Goal: Information Seeking & Learning: Learn about a topic

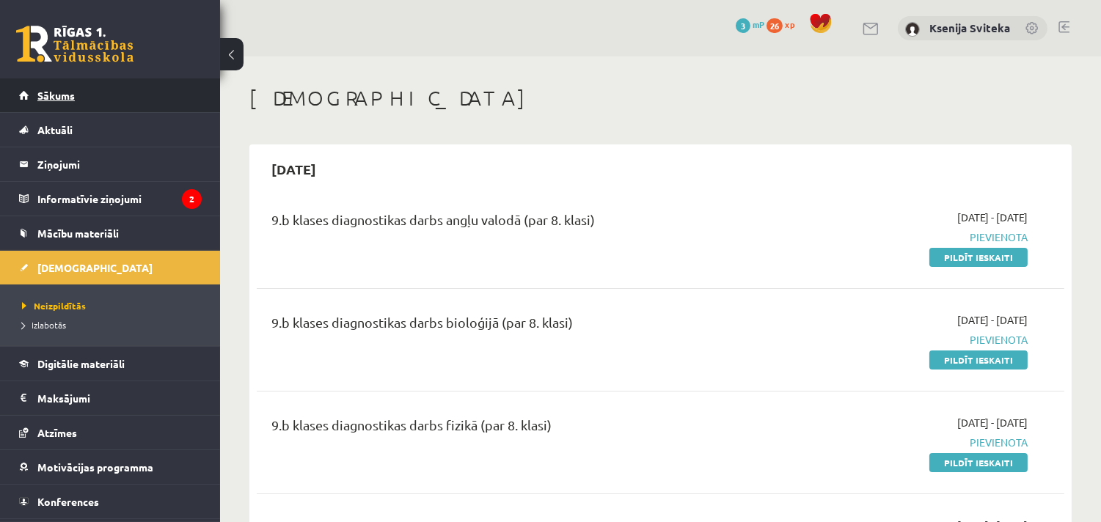
click at [66, 98] on span "Sākums" at bounding box center [55, 95] width 37 height 13
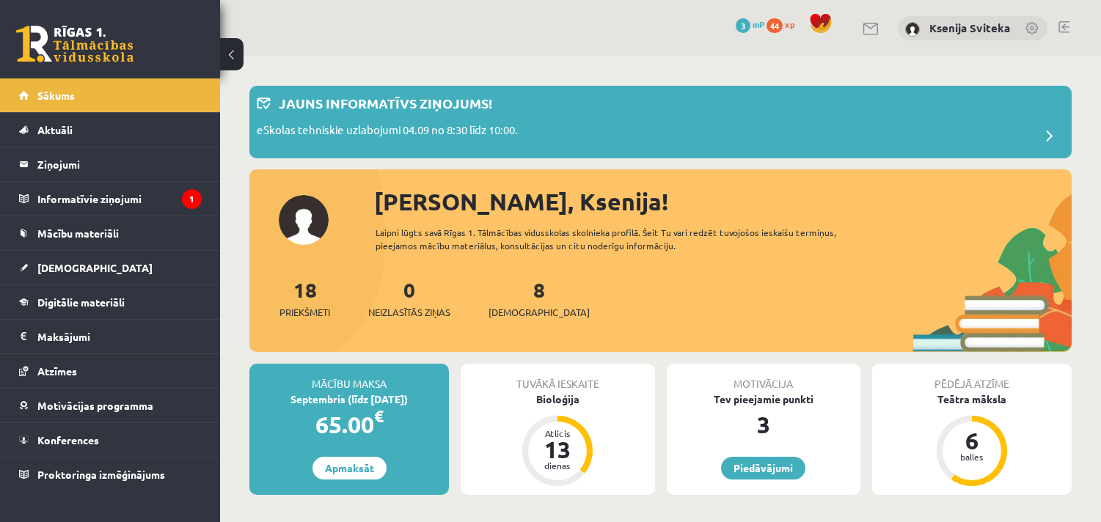
scroll to position [244, 0]
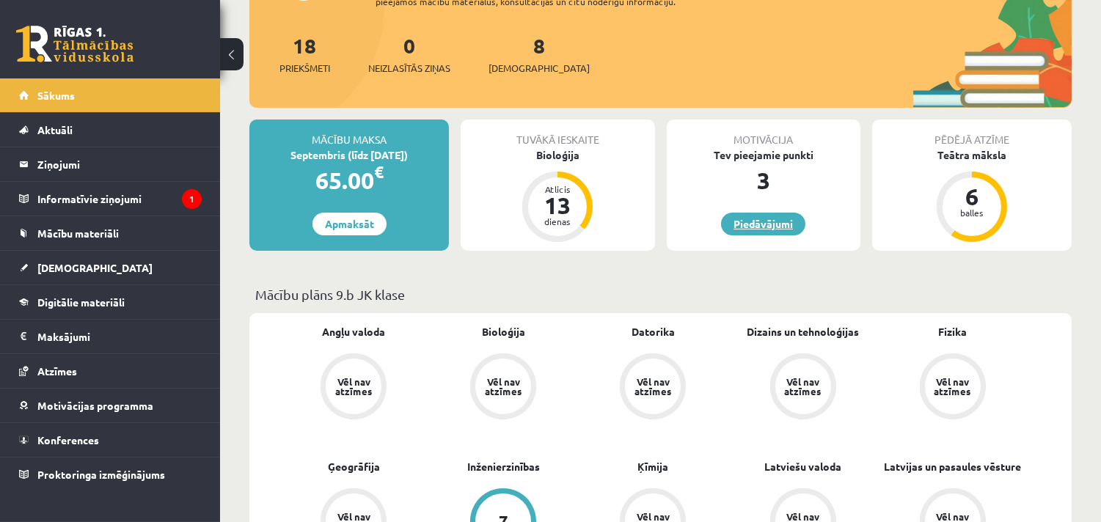
click at [785, 221] on link "Piedāvājumi" at bounding box center [763, 224] width 84 height 23
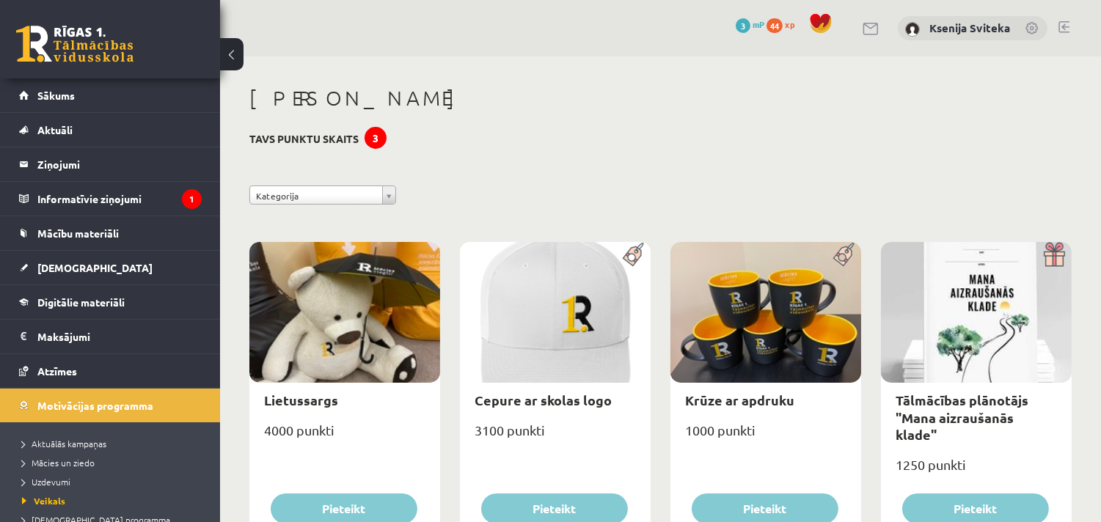
click at [743, 22] on span "3" at bounding box center [743, 25] width 15 height 15
click at [379, 137] on div "3" at bounding box center [375, 138] width 22 height 22
click at [88, 197] on legend "Informatīvie ziņojumi 1" at bounding box center [119, 199] width 164 height 34
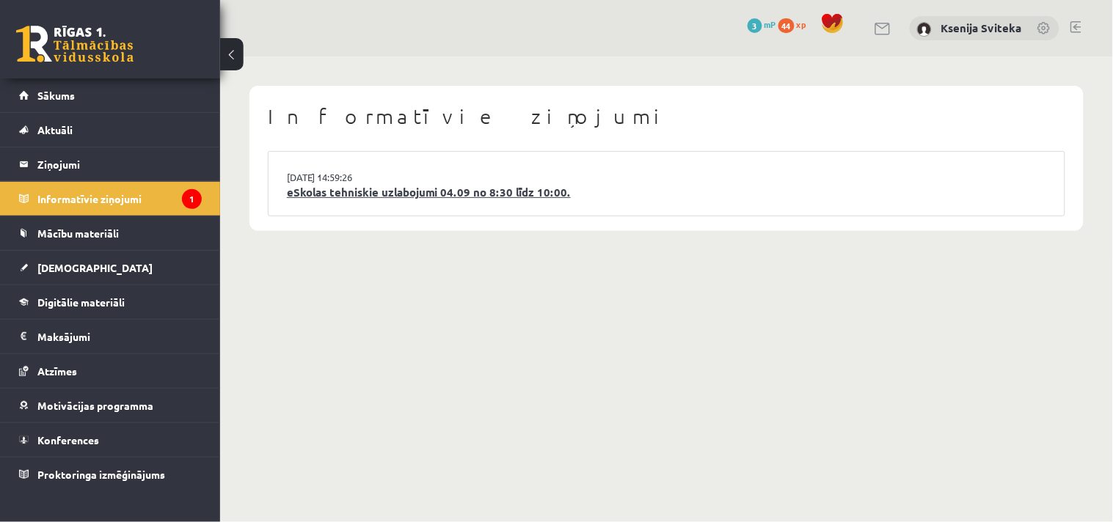
click at [470, 194] on link "eSkolas tehniskie uzlabojumi 04.09 no 8:30 līdz 10:00." at bounding box center [666, 192] width 759 height 17
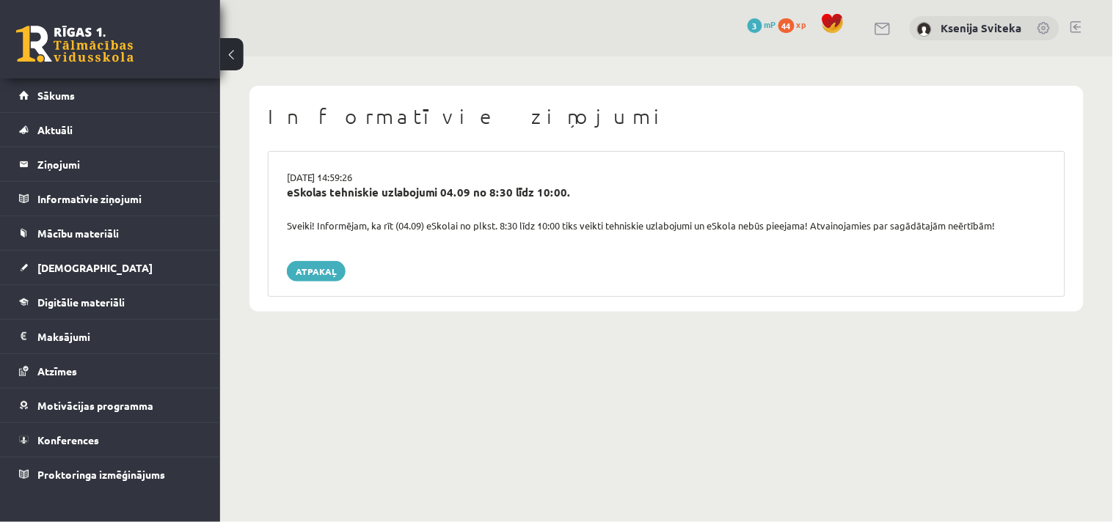
click at [739, 480] on body "0 Dāvanas 3 mP 44 xp Ksenija Sviteka Sākums Aktuāli Kā mācīties eSKOLĀ Kontakti…" at bounding box center [556, 261] width 1113 height 522
click at [577, 377] on body "0 Dāvanas 3 mP 44 xp Ksenija Sviteka Sākums Aktuāli Kā mācīties eSKOLĀ Kontakti…" at bounding box center [556, 261] width 1113 height 522
click at [72, 266] on span "[DEMOGRAPHIC_DATA]" at bounding box center [94, 267] width 115 height 13
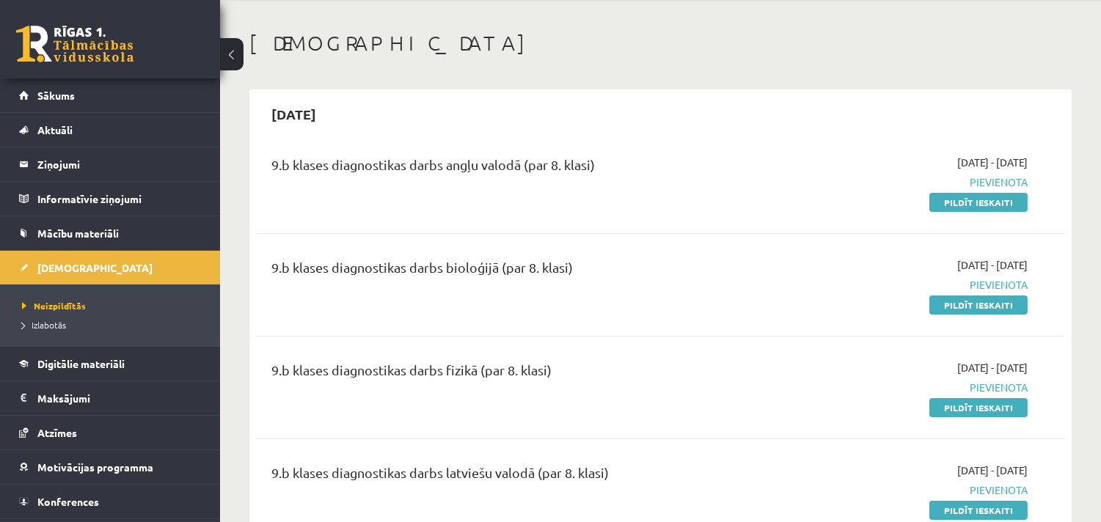
scroll to position [81, 0]
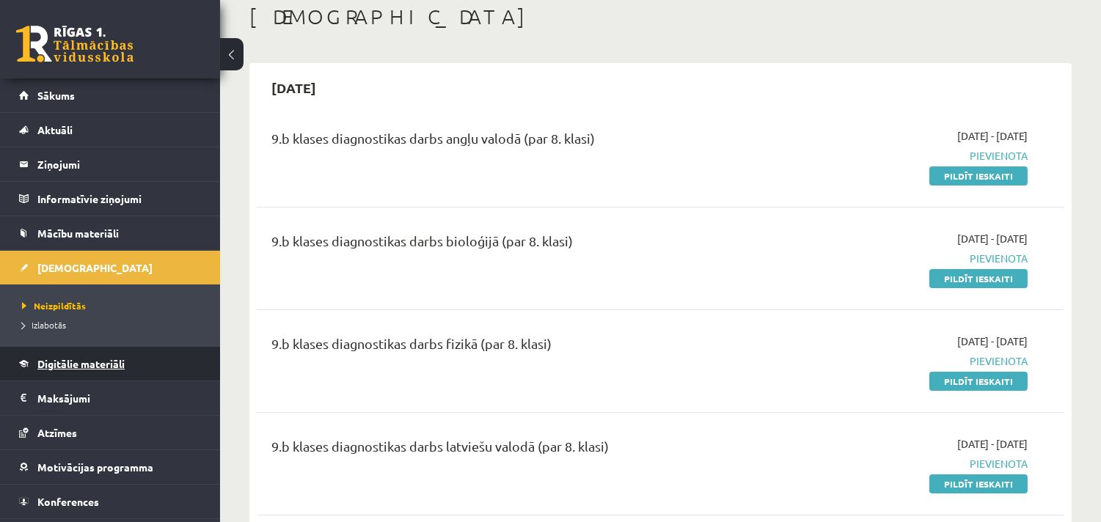
click at [62, 358] on span "Digitālie materiāli" at bounding box center [80, 363] width 87 height 13
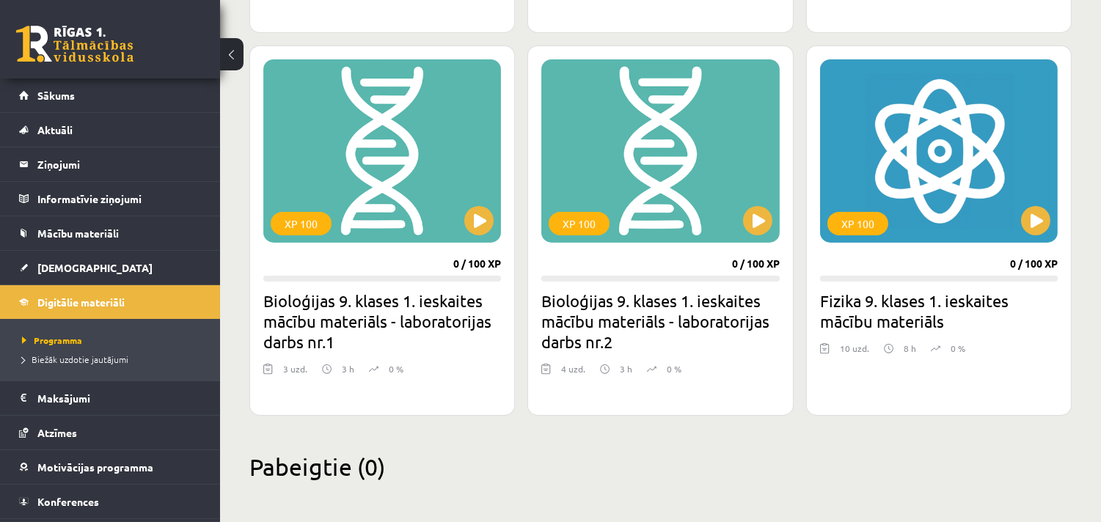
scroll to position [741, 0]
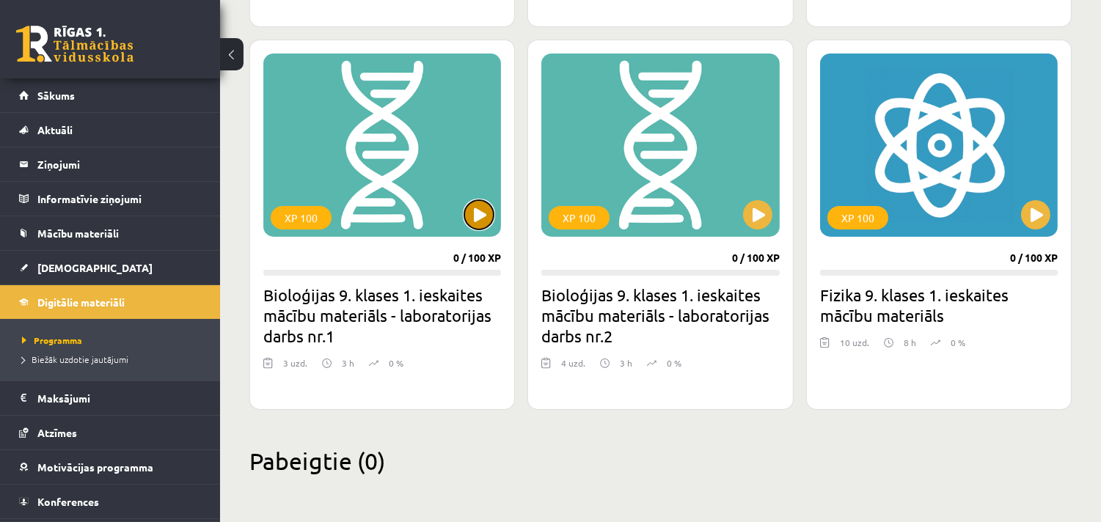
click at [481, 224] on button at bounding box center [478, 214] width 29 height 29
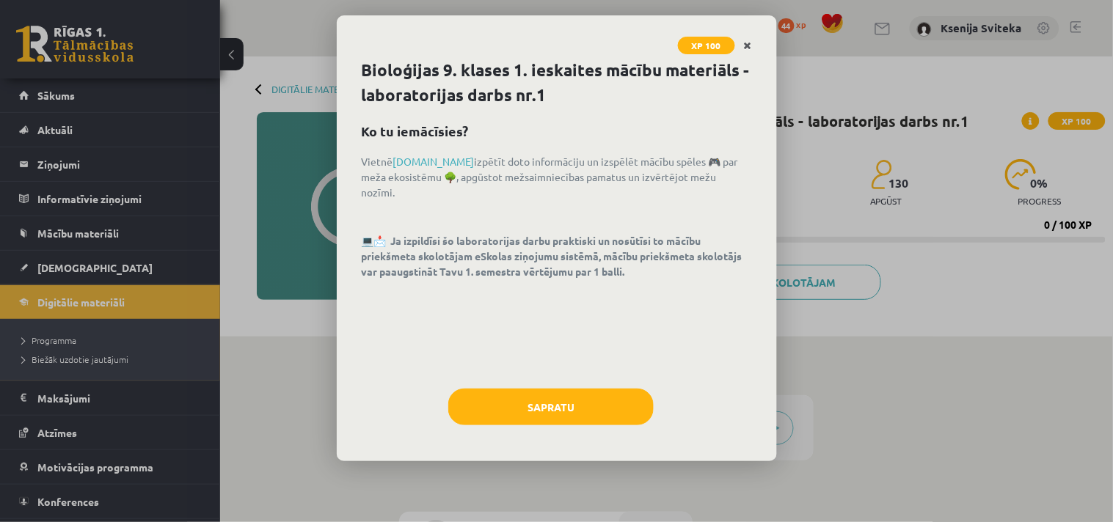
click at [747, 42] on icon "Close" at bounding box center [748, 46] width 8 height 10
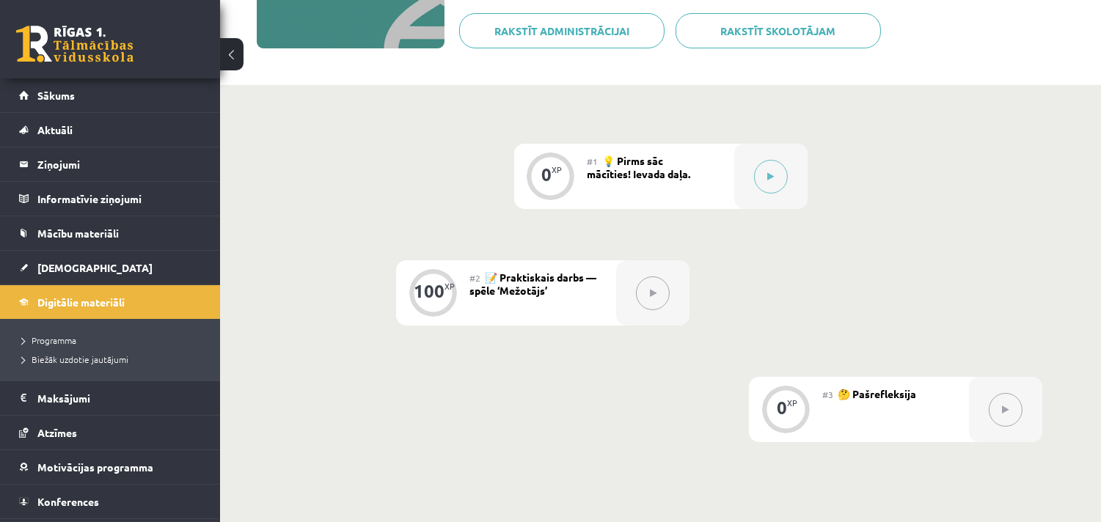
scroll to position [326, 0]
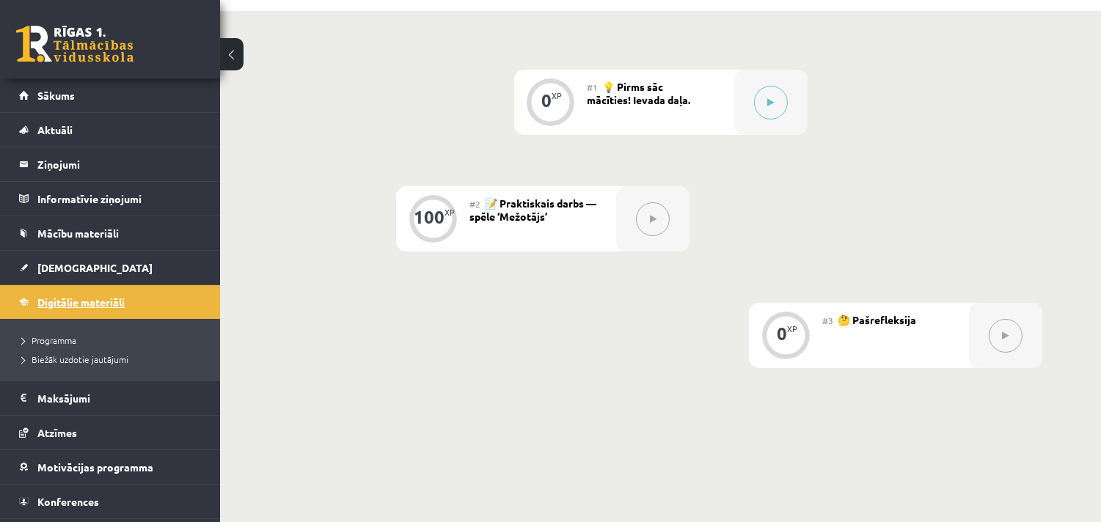
click at [78, 305] on span "Digitālie materiāli" at bounding box center [80, 302] width 87 height 13
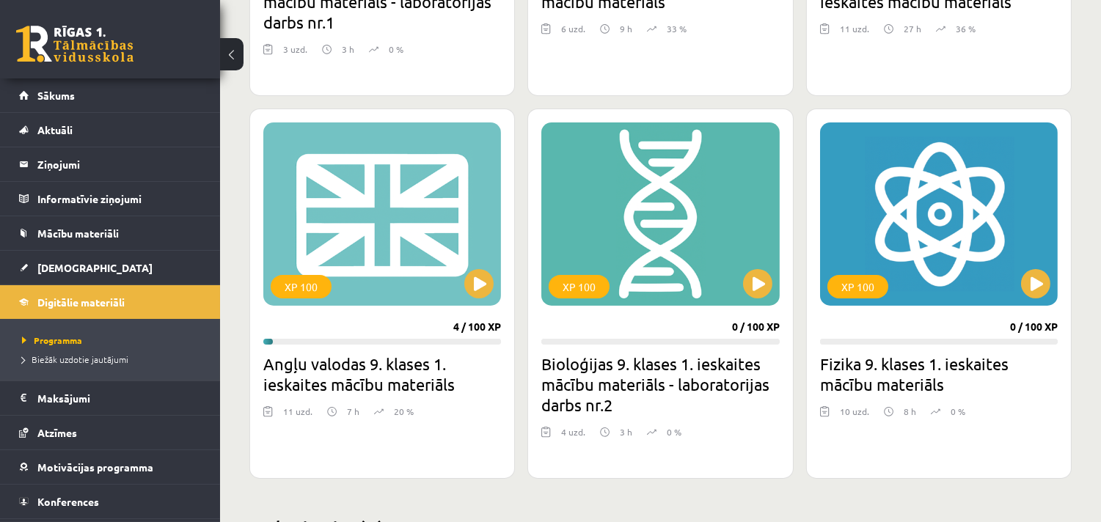
scroll to position [733, 0]
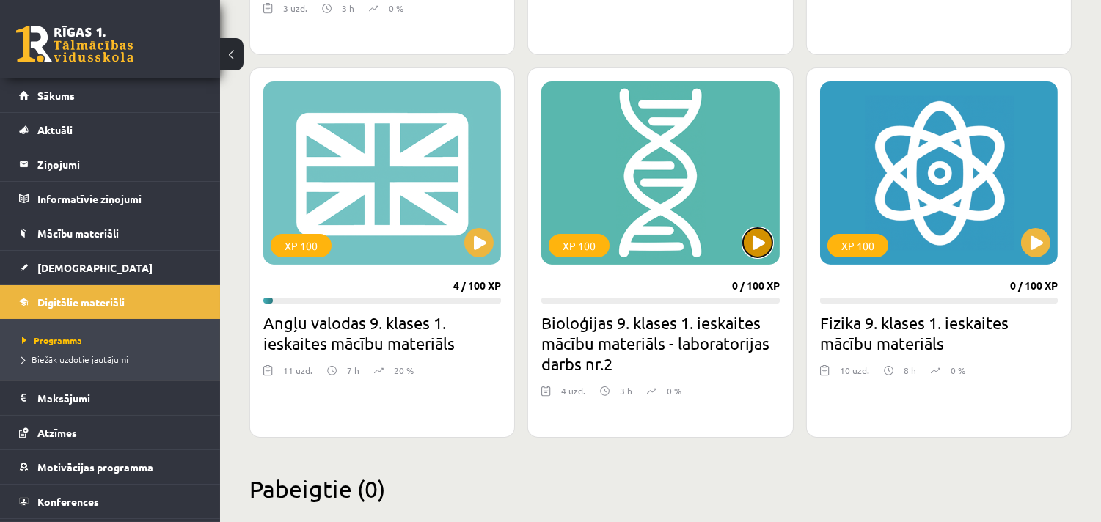
click at [754, 246] on button at bounding box center [757, 242] width 29 height 29
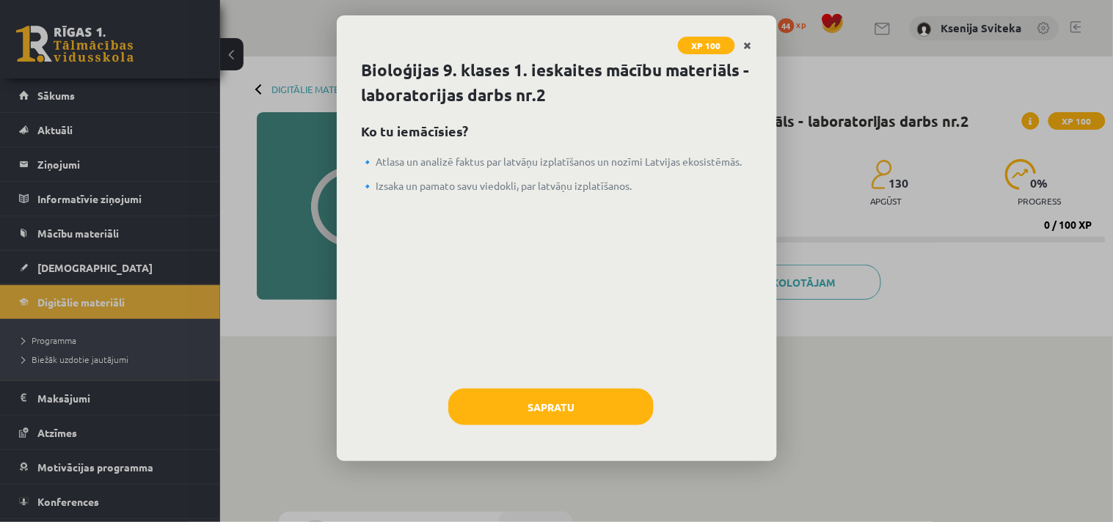
click at [752, 41] on link "Close" at bounding box center [748, 46] width 26 height 29
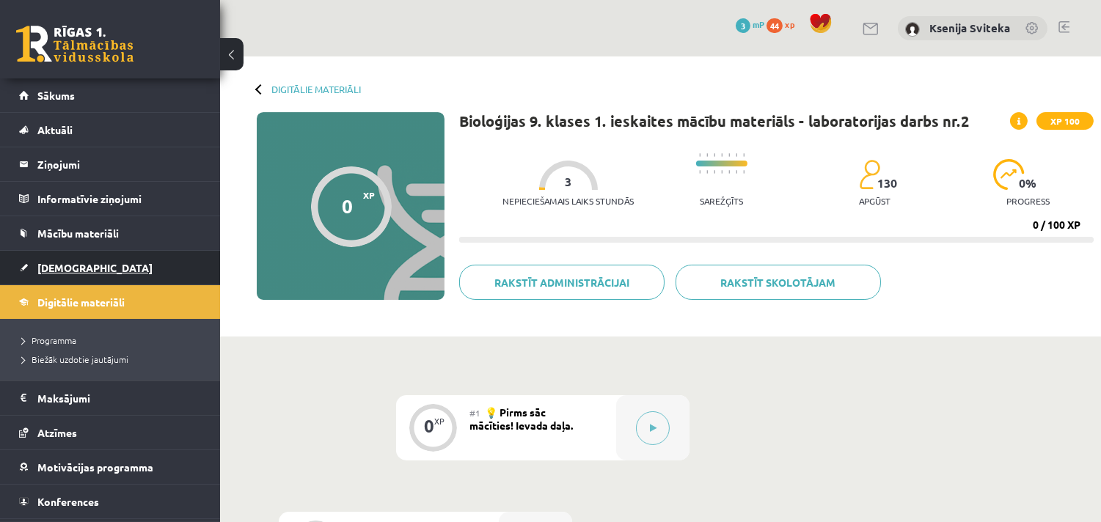
click at [60, 267] on span "[DEMOGRAPHIC_DATA]" at bounding box center [94, 267] width 115 height 13
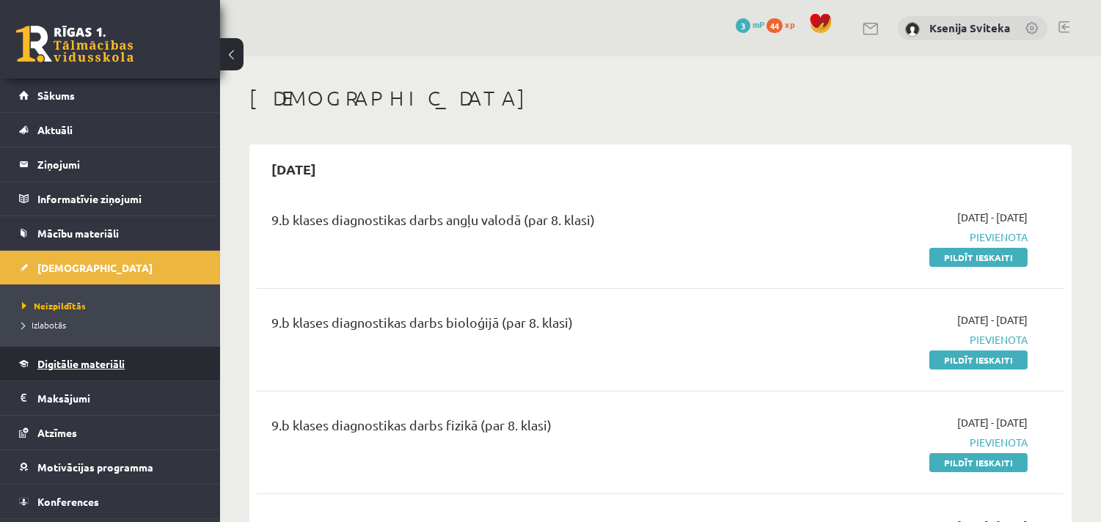
click at [84, 363] on span "Digitālie materiāli" at bounding box center [80, 363] width 87 height 13
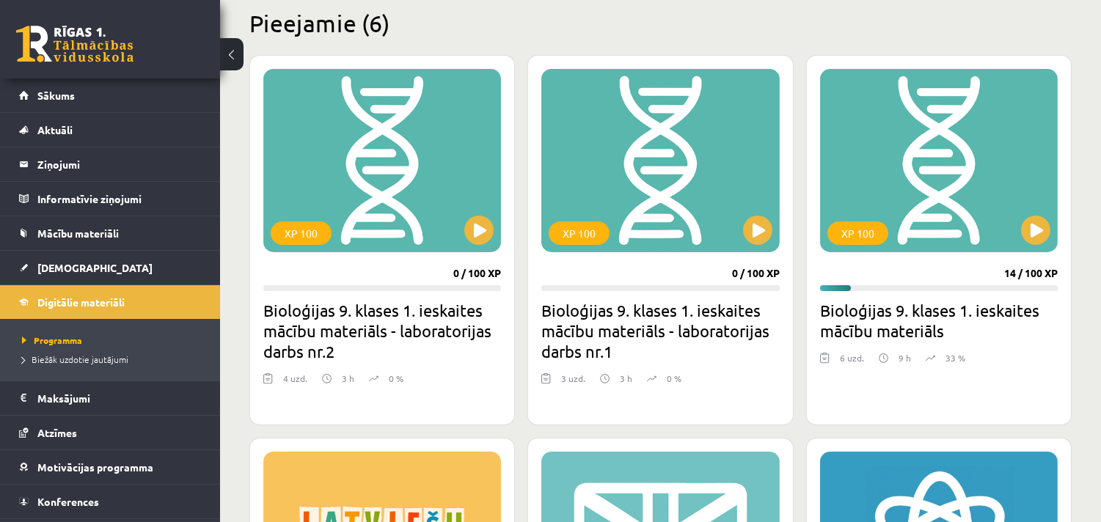
scroll to position [407, 0]
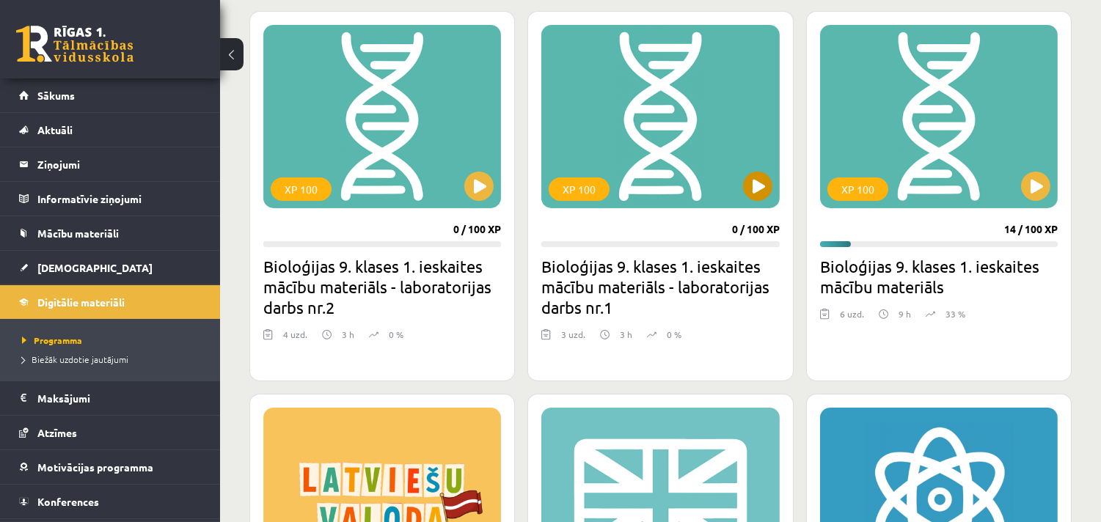
click at [669, 150] on div "XP 100" at bounding box center [660, 116] width 238 height 183
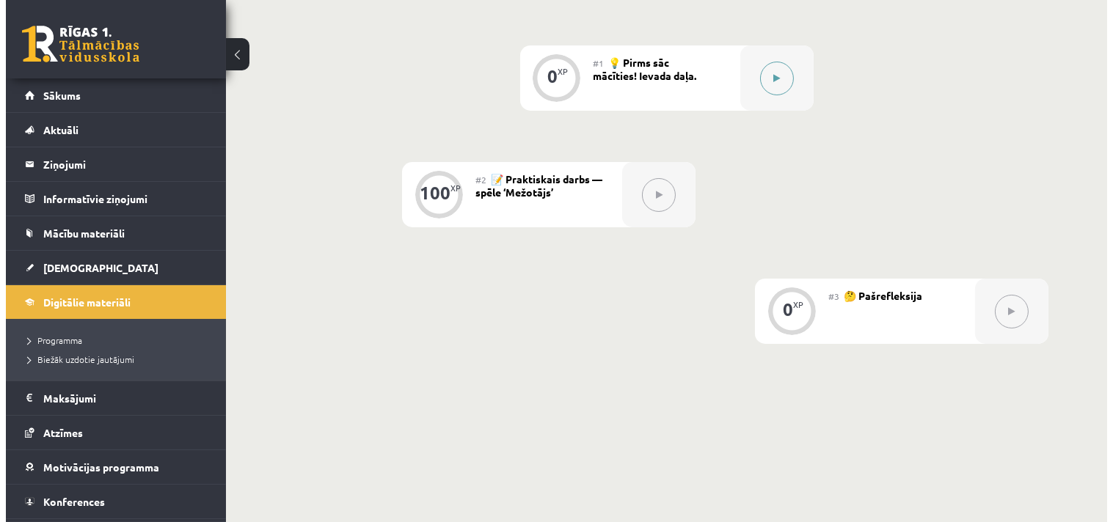
scroll to position [326, 0]
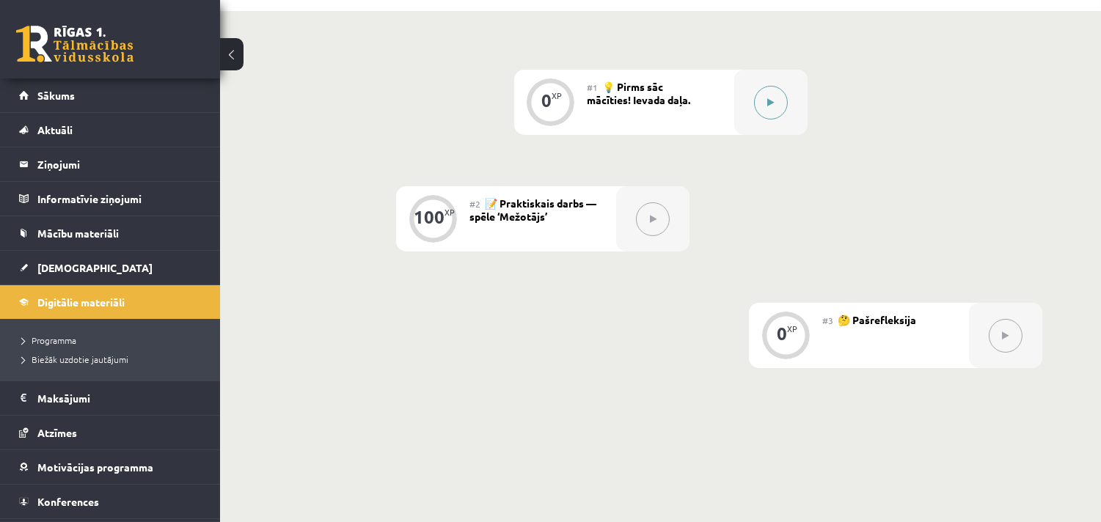
click at [772, 105] on icon at bounding box center [770, 102] width 7 height 9
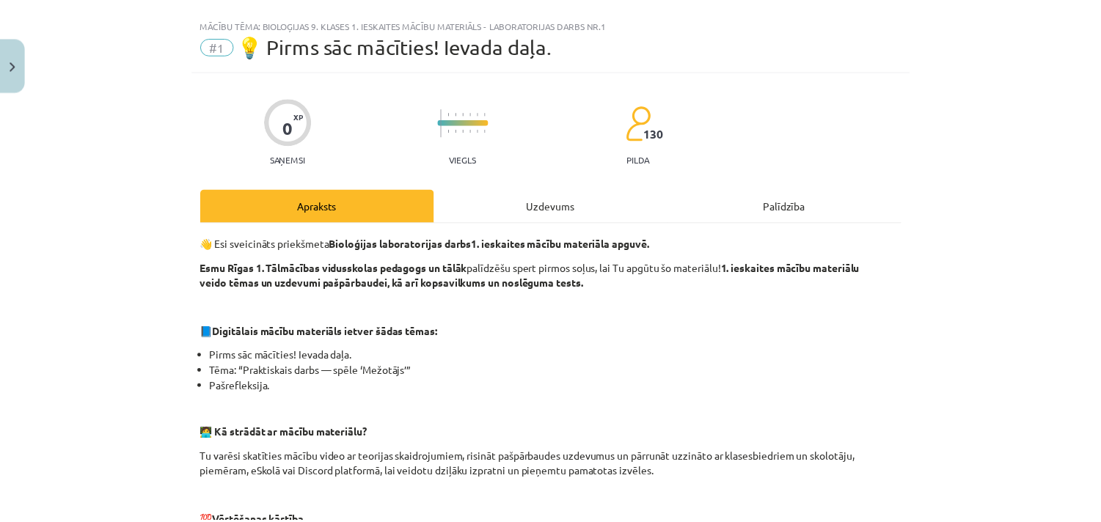
scroll to position [0, 0]
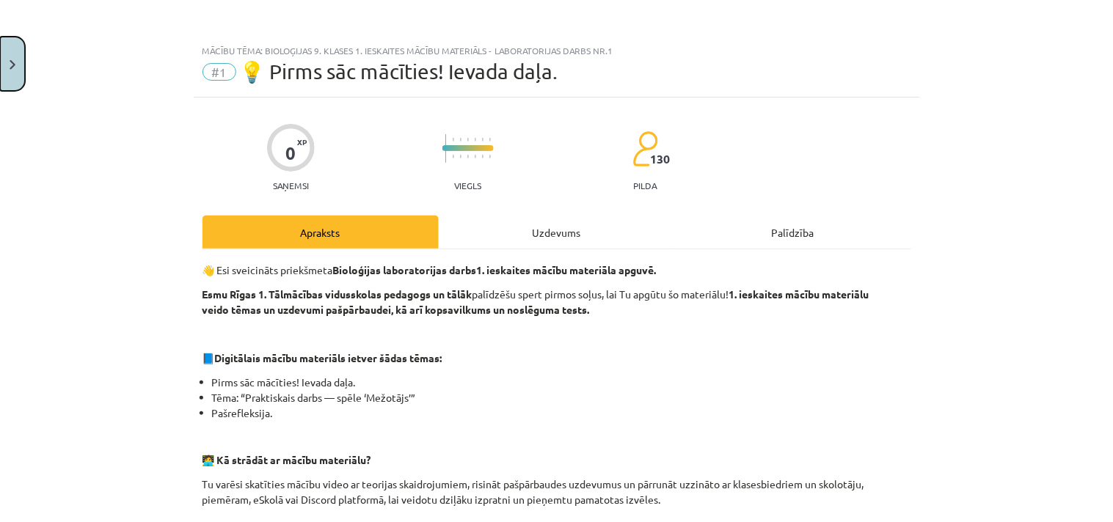
click at [4, 67] on button "Close" at bounding box center [12, 64] width 25 height 54
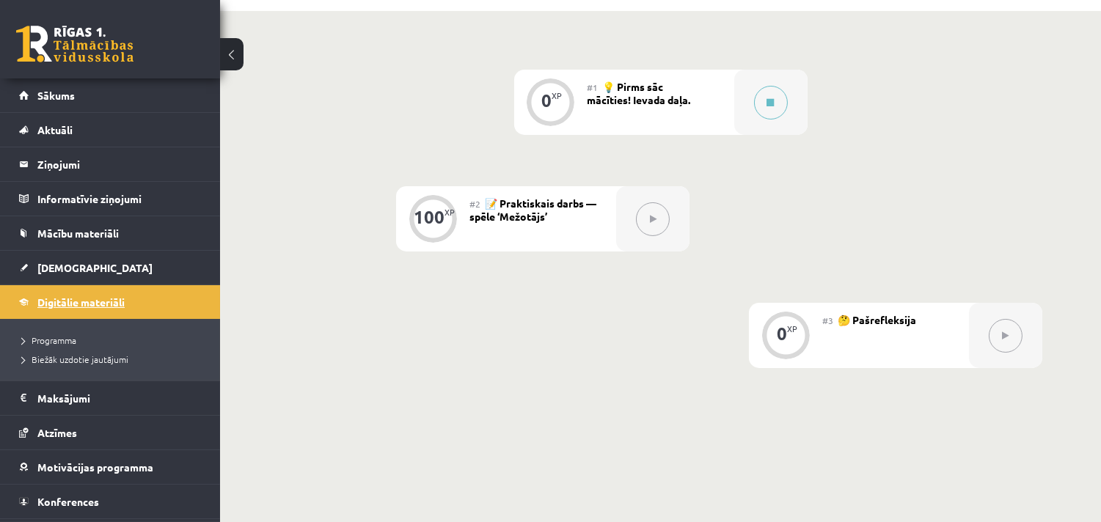
click at [75, 304] on span "Digitālie materiāli" at bounding box center [80, 302] width 87 height 13
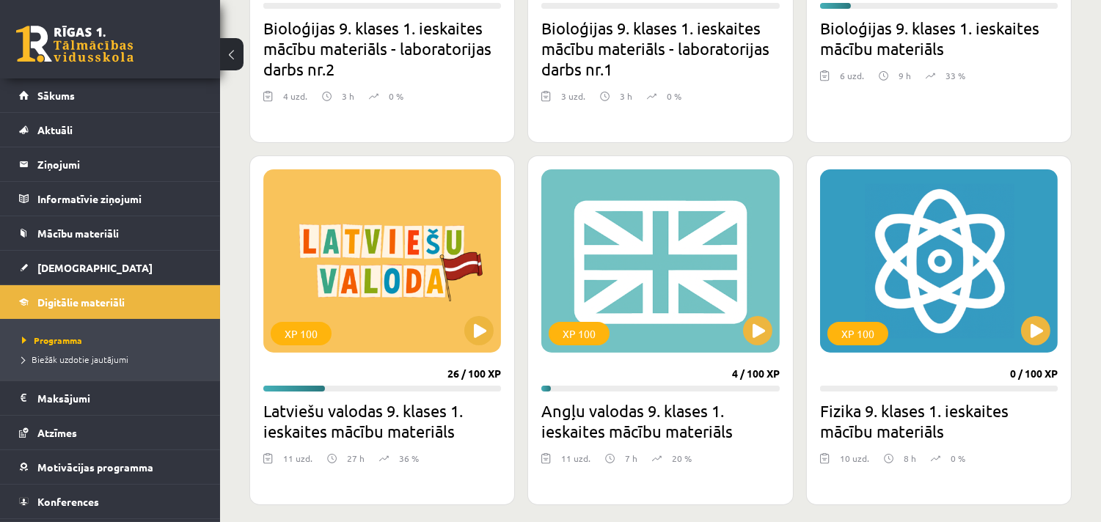
scroll to position [733, 0]
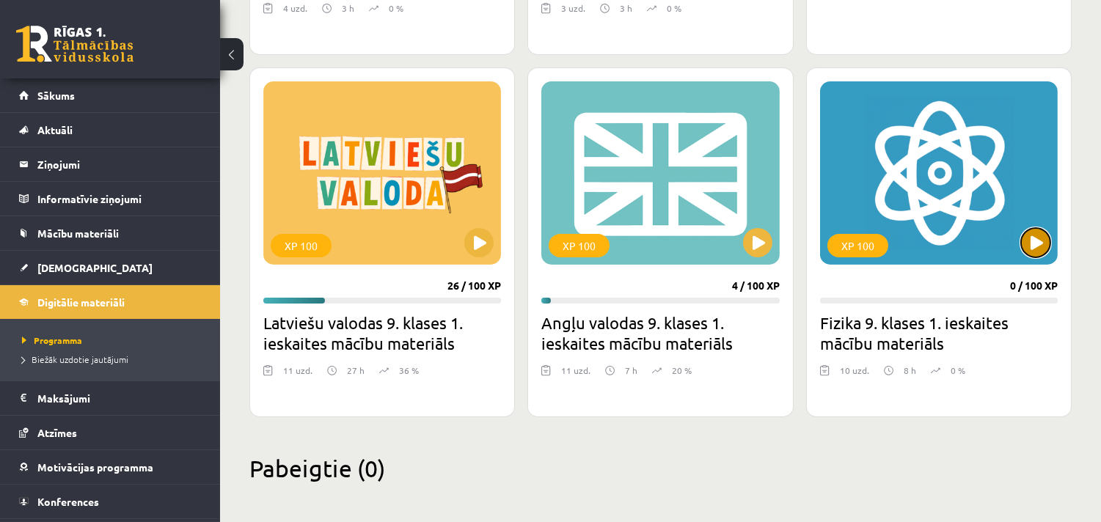
click at [1029, 243] on button at bounding box center [1035, 242] width 29 height 29
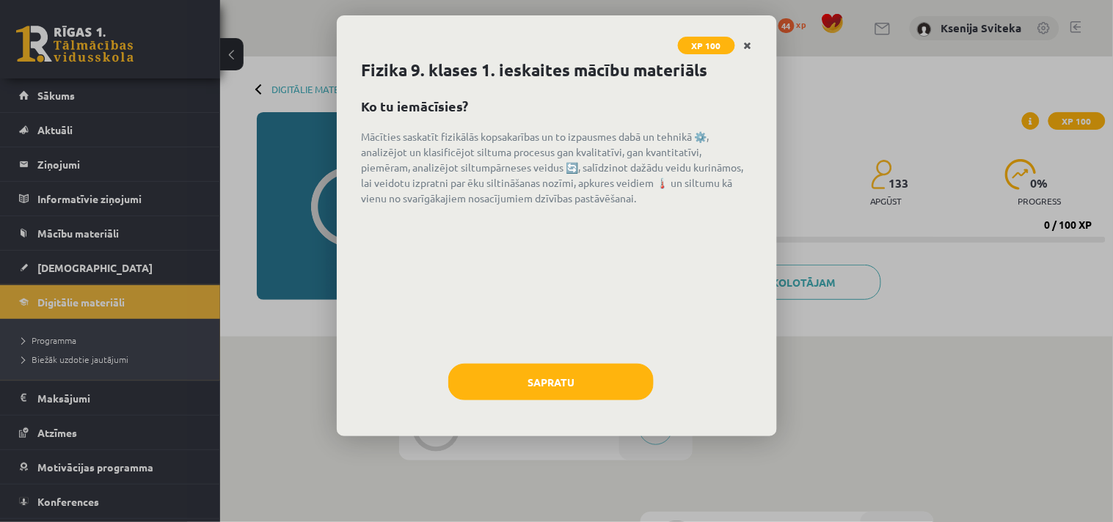
click at [746, 43] on icon "Close" at bounding box center [748, 46] width 8 height 10
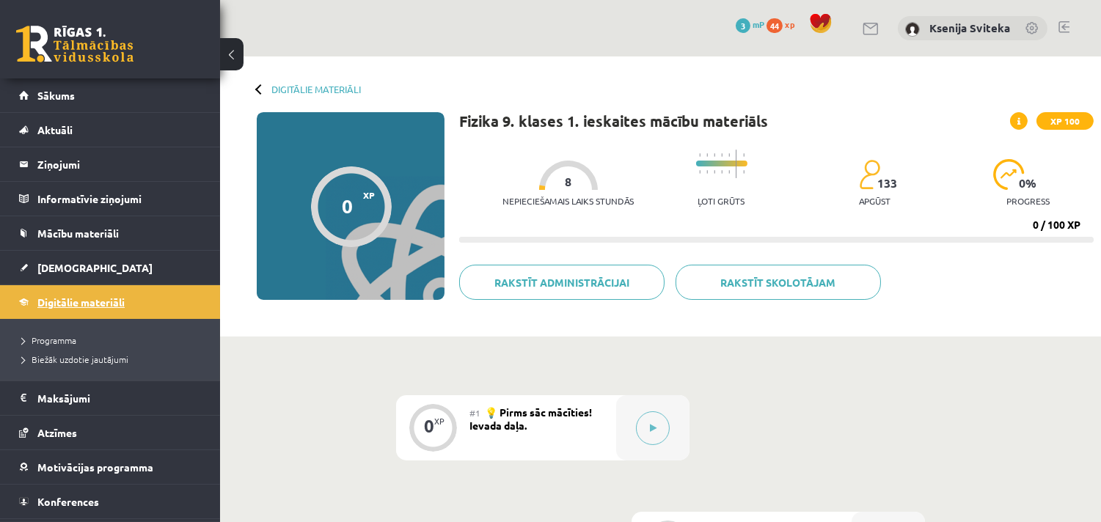
click at [67, 305] on span "Digitālie materiāli" at bounding box center [80, 302] width 87 height 13
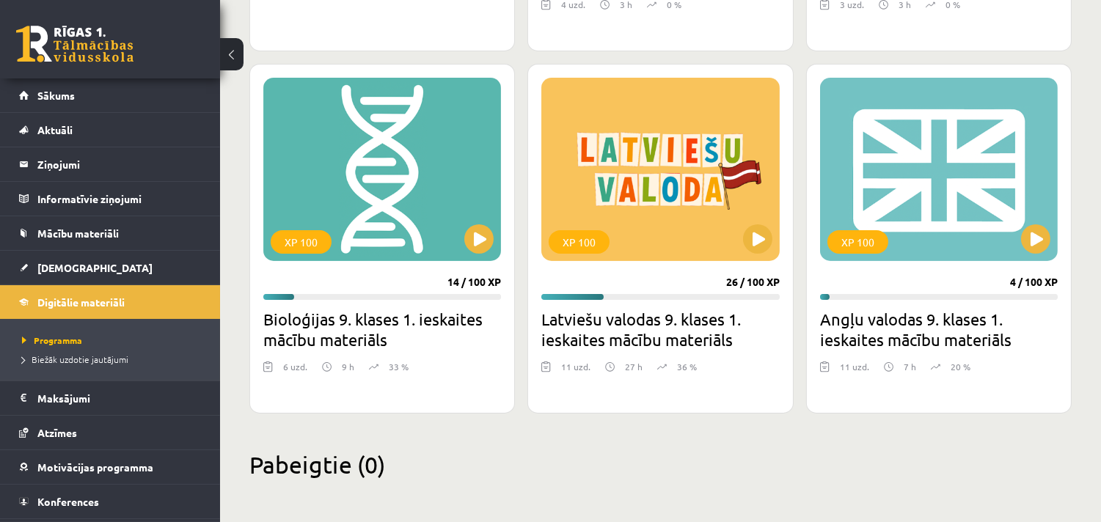
scroll to position [741, 0]
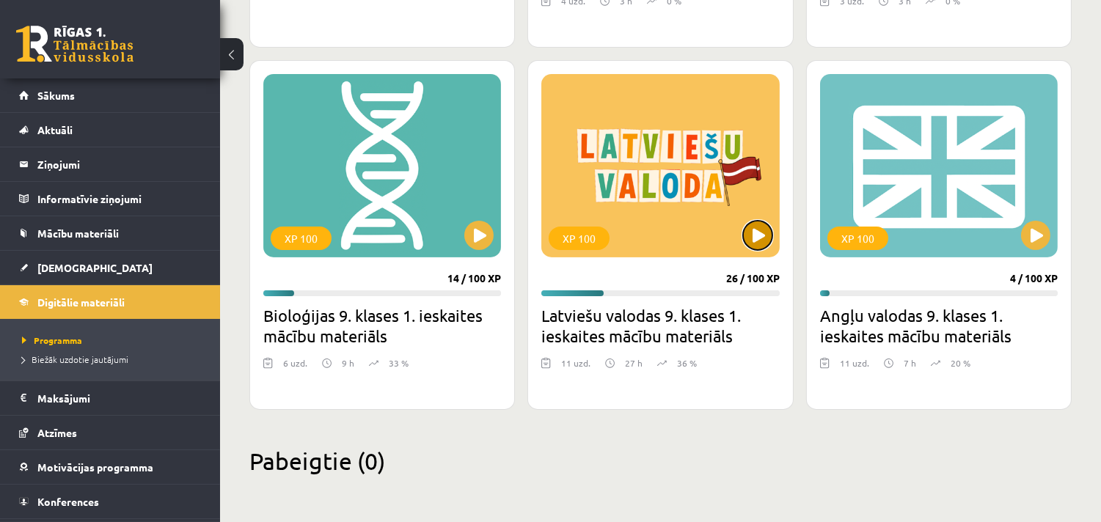
click at [759, 232] on button at bounding box center [757, 235] width 29 height 29
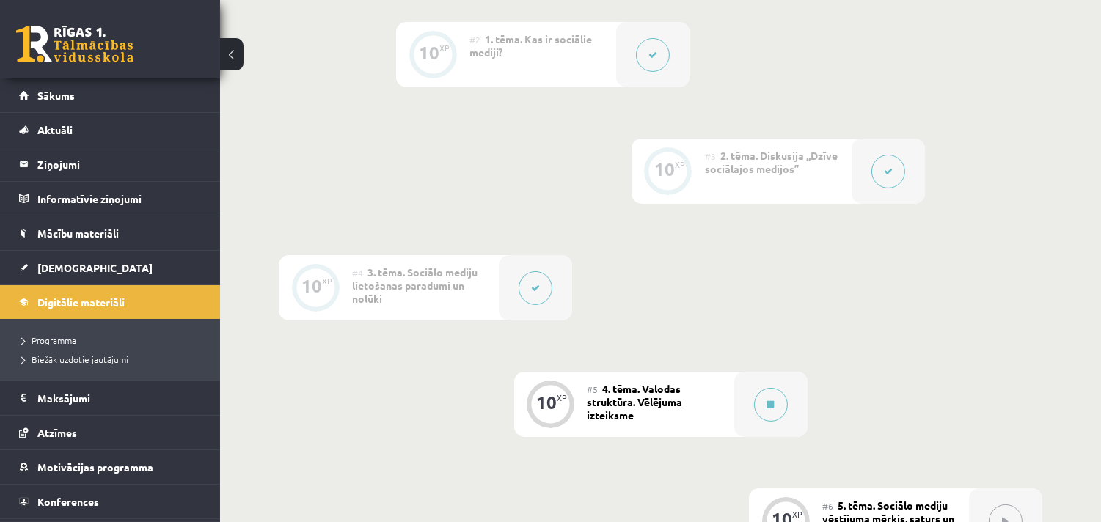
scroll to position [546, 0]
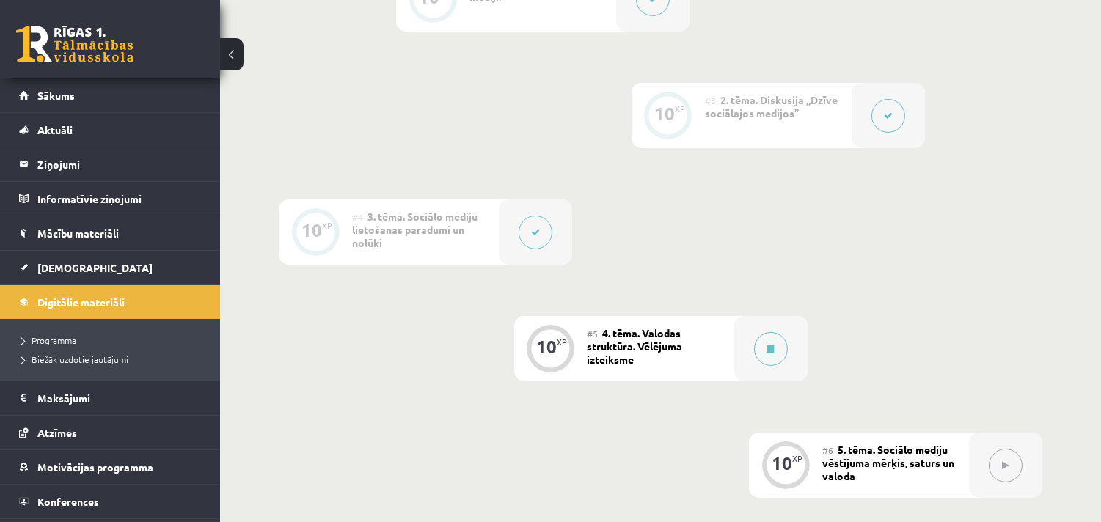
click at [339, 62] on div "0 XP #1 Pirms sāc mācīties! Ievads. 10 XP #2 1. tēma. Kas ir sociālie mediji? 1…" at bounding box center [660, 465] width 763 height 1231
click at [111, 298] on span "Digitālie materiāli" at bounding box center [80, 302] width 87 height 13
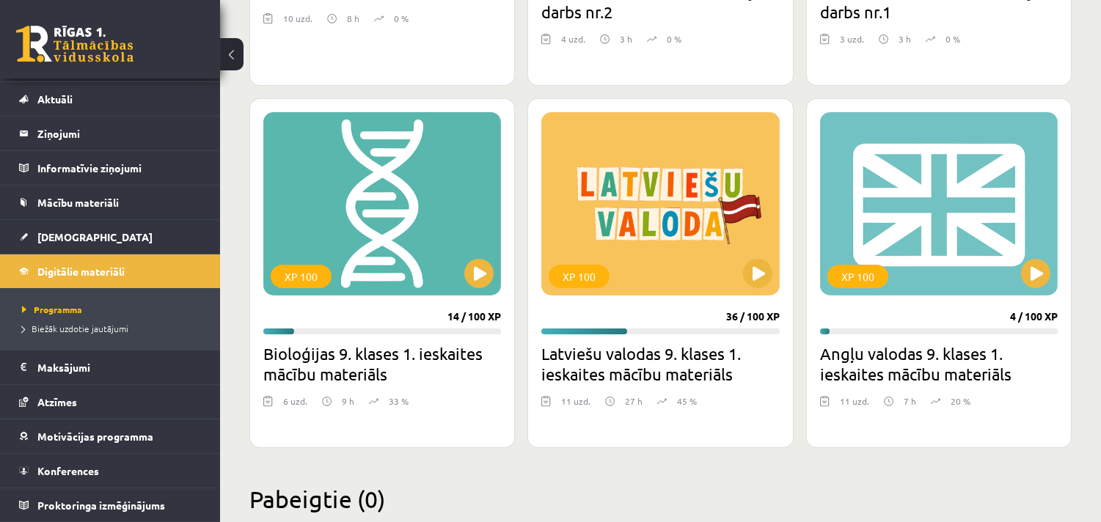
scroll to position [733, 0]
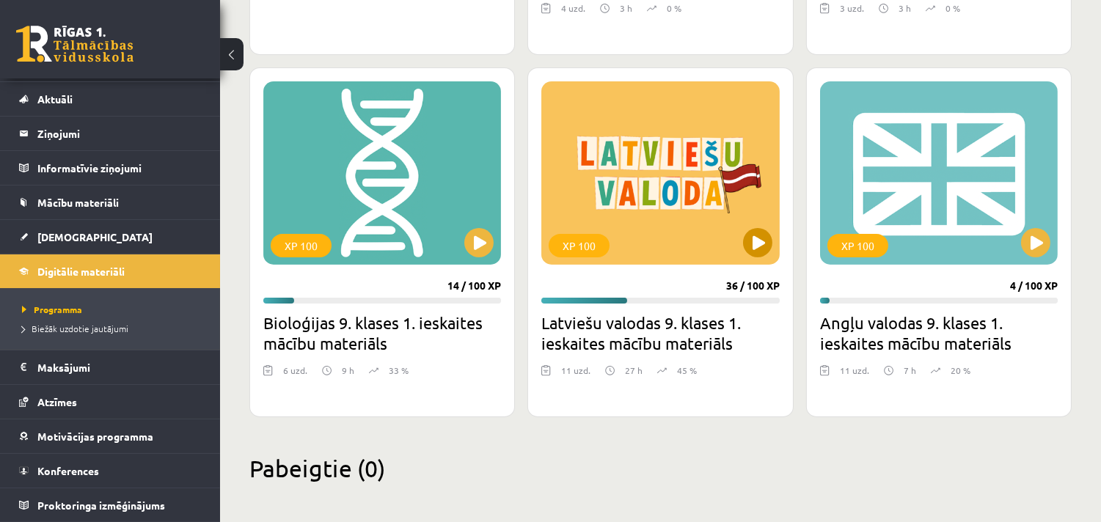
click at [648, 167] on div "XP 100" at bounding box center [660, 172] width 238 height 183
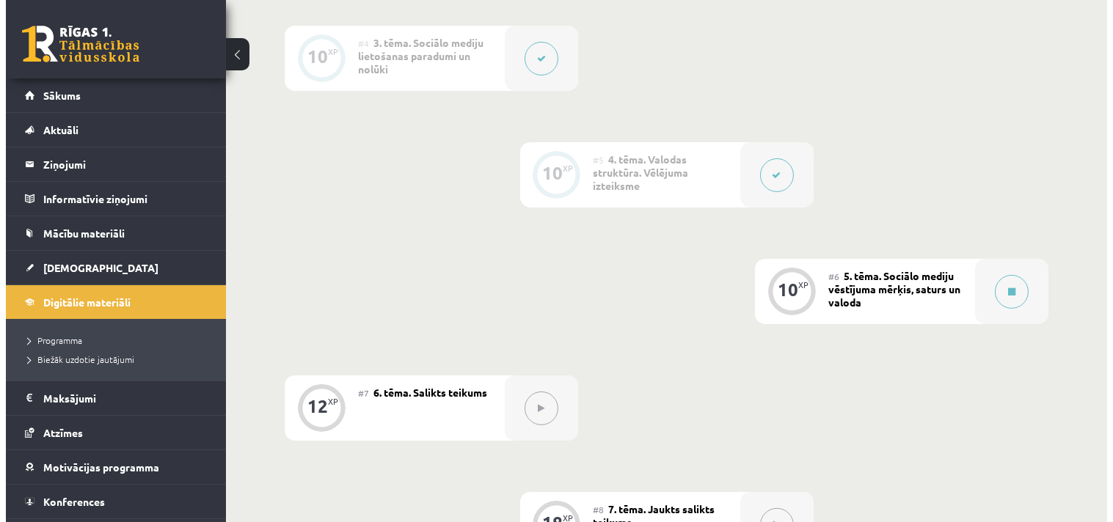
scroll to position [733, 0]
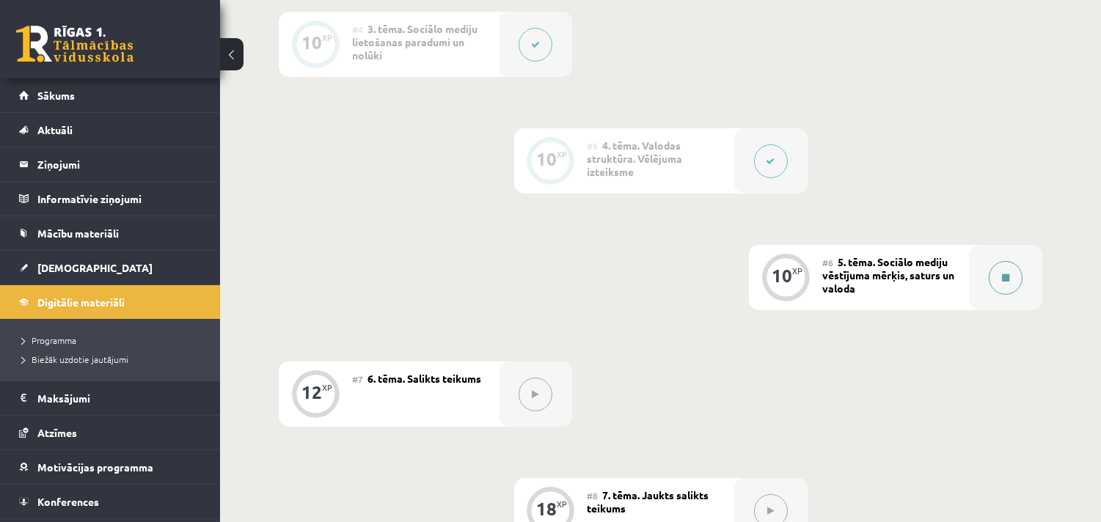
click at [1005, 276] on icon at bounding box center [1005, 278] width 7 height 9
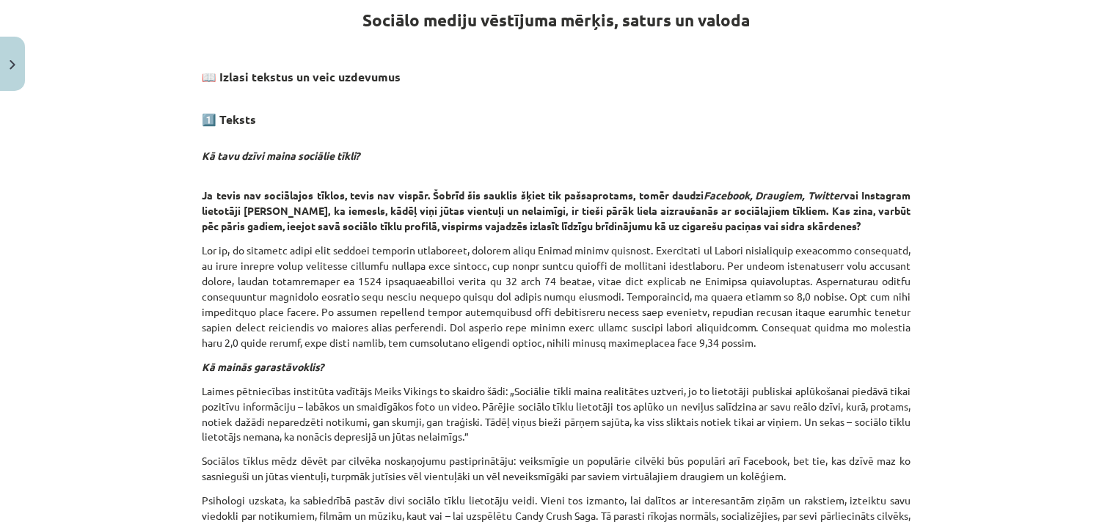
scroll to position [208, 0]
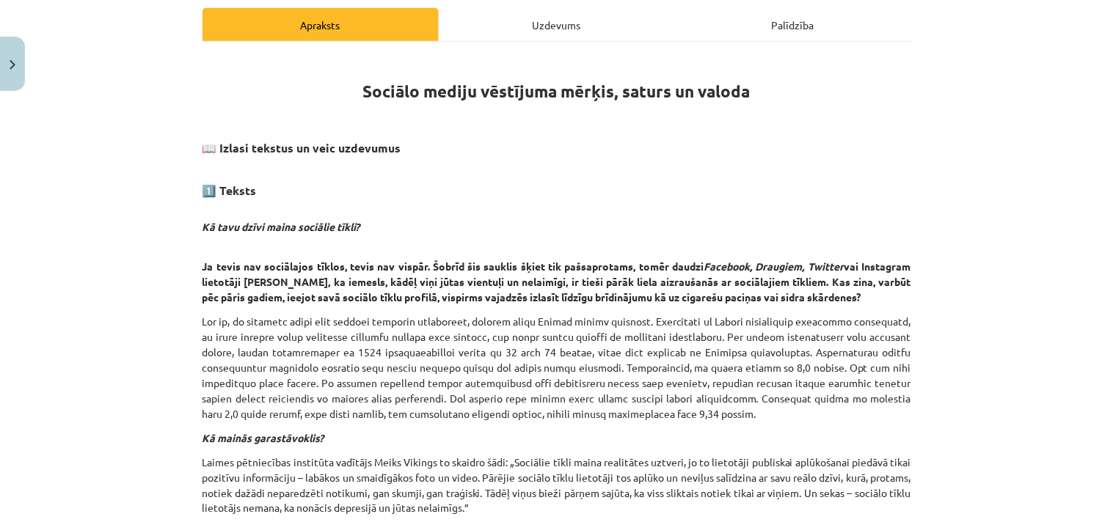
drag, startPoint x: 519, startPoint y: 254, endPoint x: 158, endPoint y: 141, distance: 378.3
click at [158, 141] on div "Mācību tēma: Latviešu valodas 9. klases 1. ieskaites mācību materiāls #6 5. tēm…" at bounding box center [556, 261] width 1113 height 522
click at [326, 88] on h1 "Sociālo mediju vēstījuma mērķis, saturs un valoda" at bounding box center [556, 78] width 708 height 46
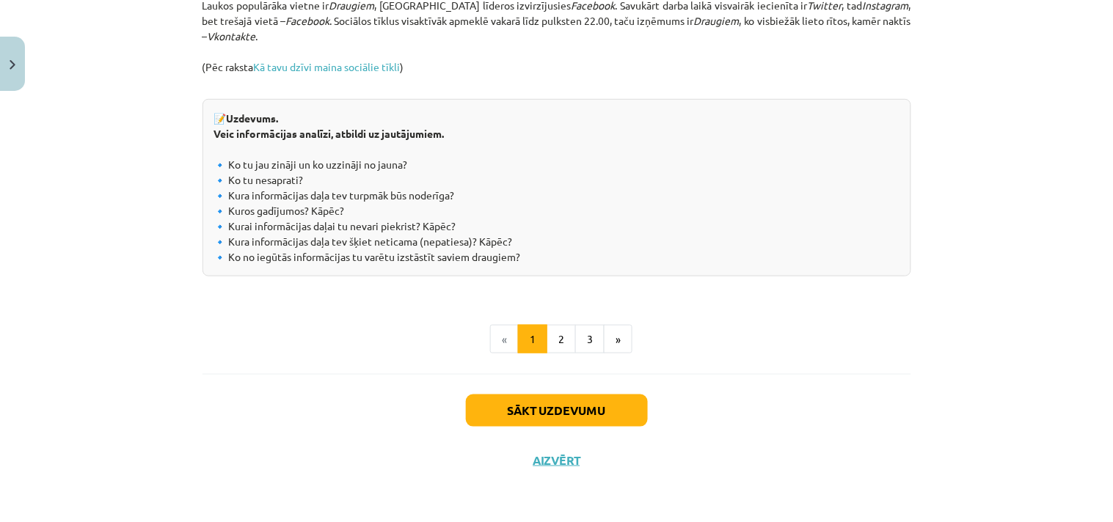
scroll to position [1654, 0]
drag, startPoint x: 358, startPoint y: 85, endPoint x: 531, endPoint y: 263, distance: 247.9
copy div "Loremip dolors ametconse adipis, elitse do eiusmo 📖 Tempor incidid ut labo etdo…"
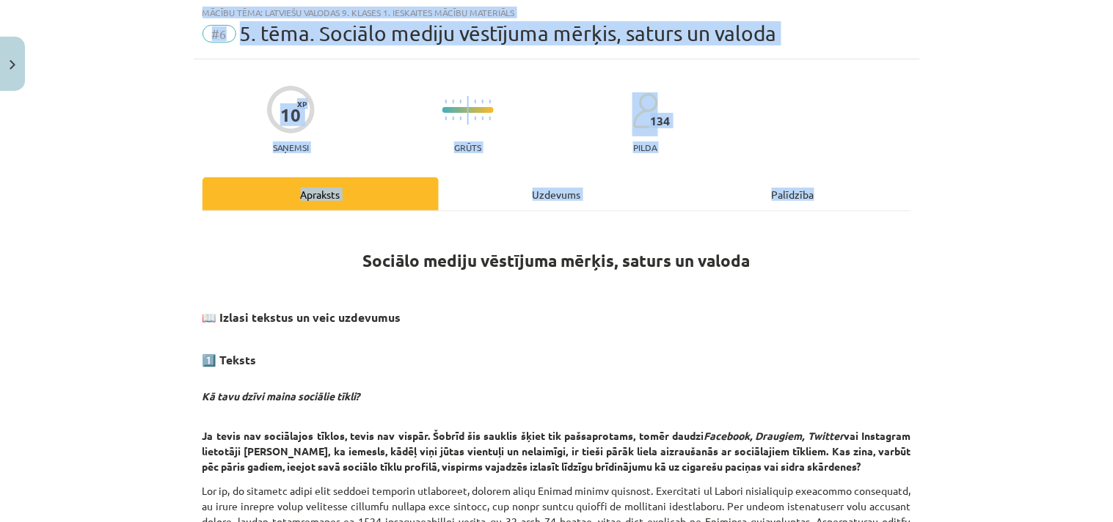
scroll to position [24, 0]
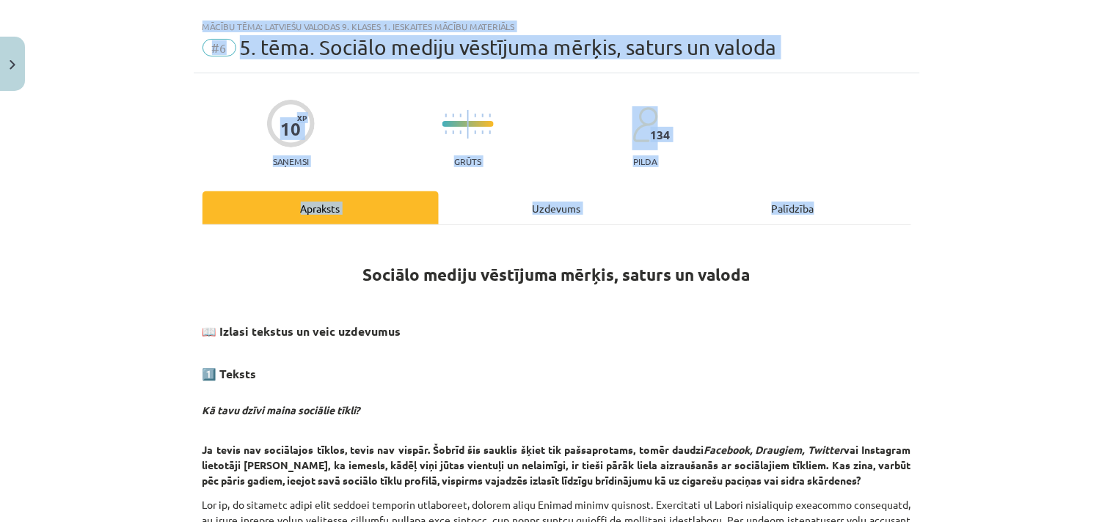
click at [915, 352] on div "Mācību tēma: Latviešu valodas 9. klases 1. ieskaites mācību materiāls #6 5. tēm…" at bounding box center [556, 261] width 1113 height 522
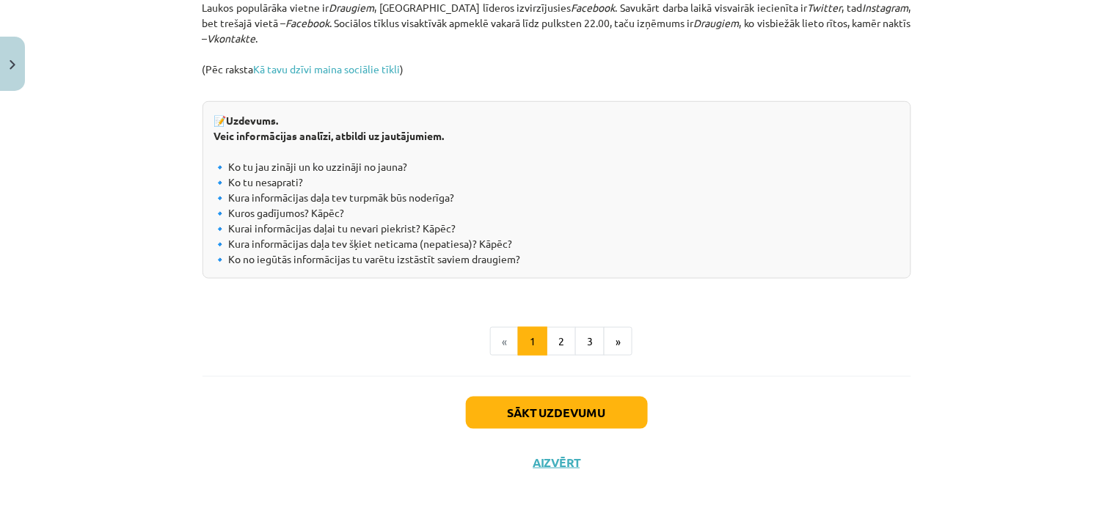
scroll to position [1654, 0]
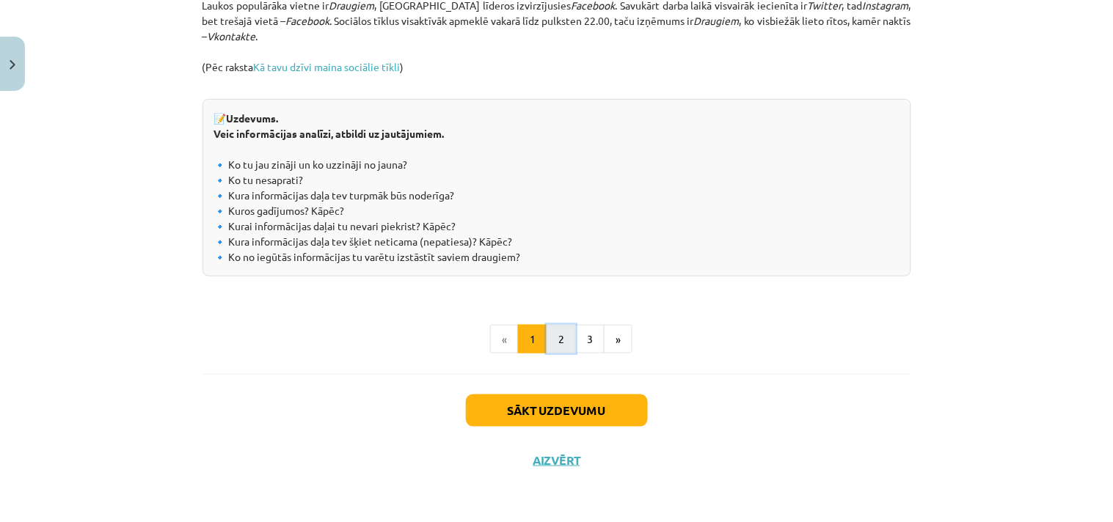
click at [553, 338] on button "2" at bounding box center [560, 339] width 29 height 29
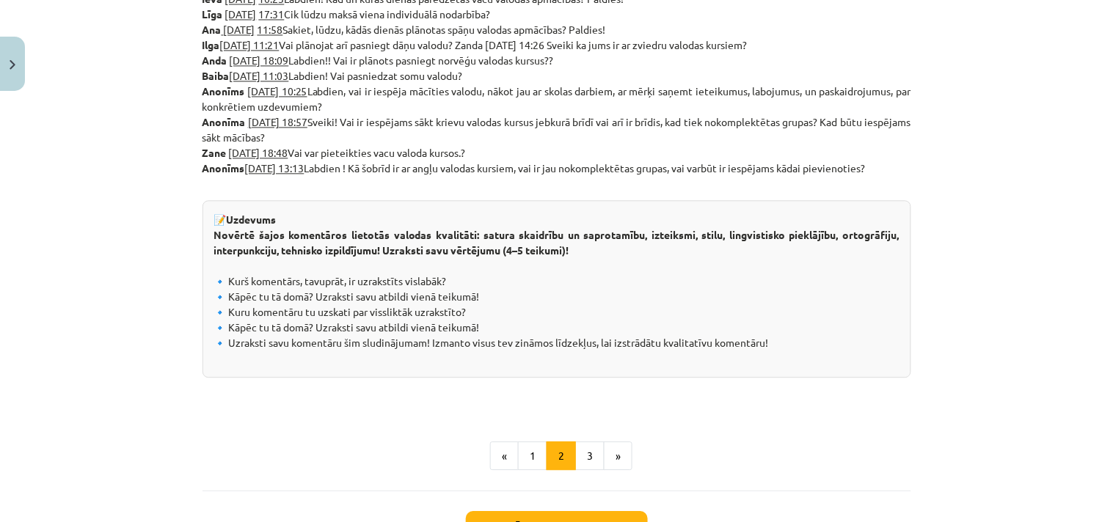
scroll to position [873, 0]
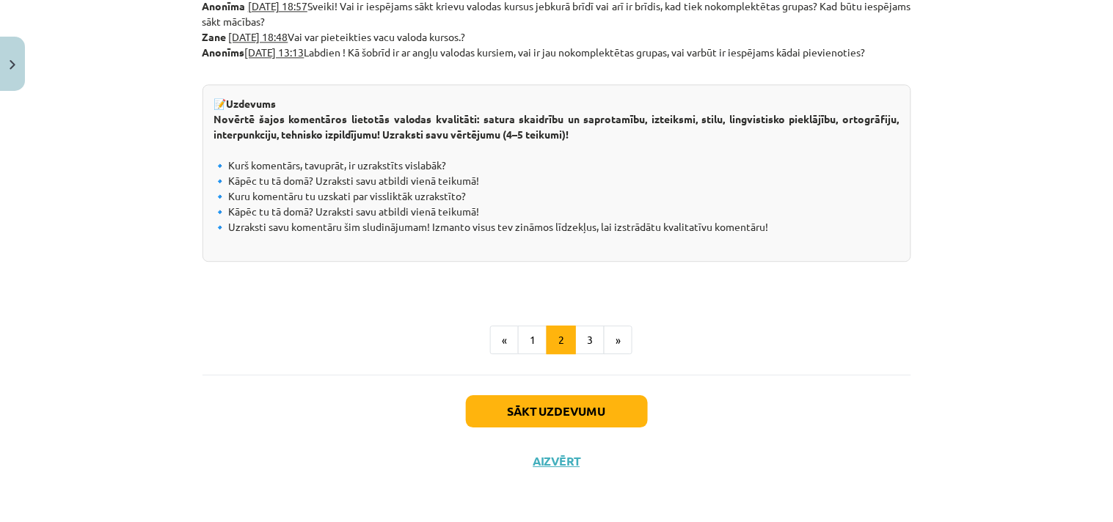
drag, startPoint x: 197, startPoint y: 11, endPoint x: 788, endPoint y: 225, distance: 628.7
copy div "7️⃣ Loremi Dolors ametconsect ad elitseddoe, tem incididu utl et doloremagna al…"
click at [588, 337] on button "3" at bounding box center [589, 340] width 29 height 29
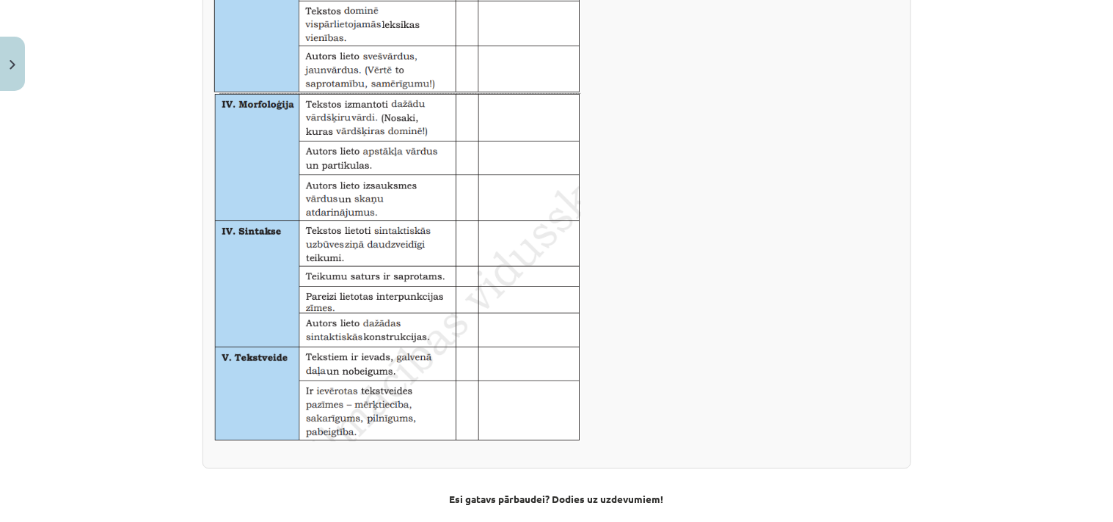
scroll to position [1000, 0]
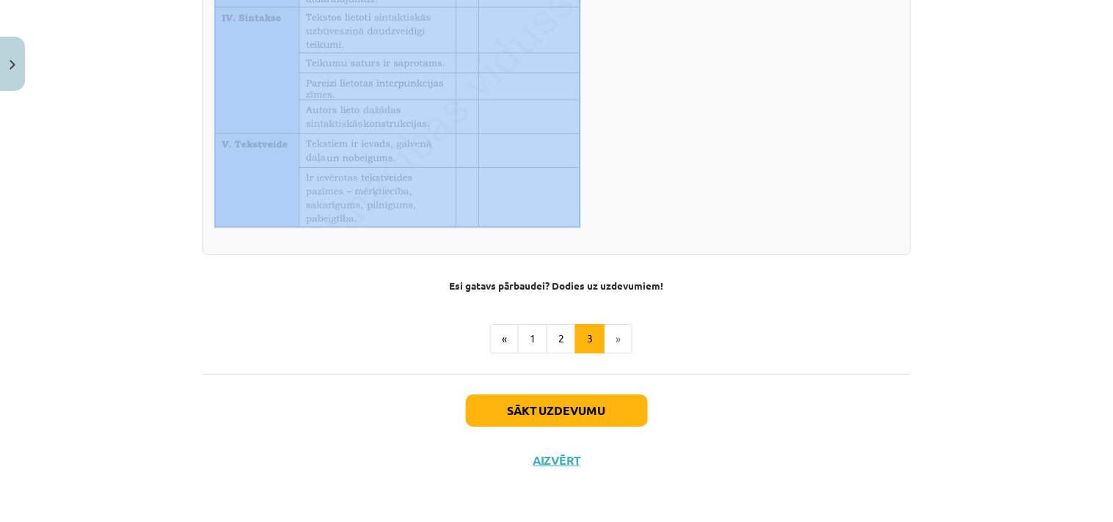
drag, startPoint x: 208, startPoint y: 56, endPoint x: 587, endPoint y: 204, distance: 406.4
copy div "💪 Papilduzdevums Sabiedrībā pazīstamu cilvēku sociālo tīklu saturs un valoda: v…"
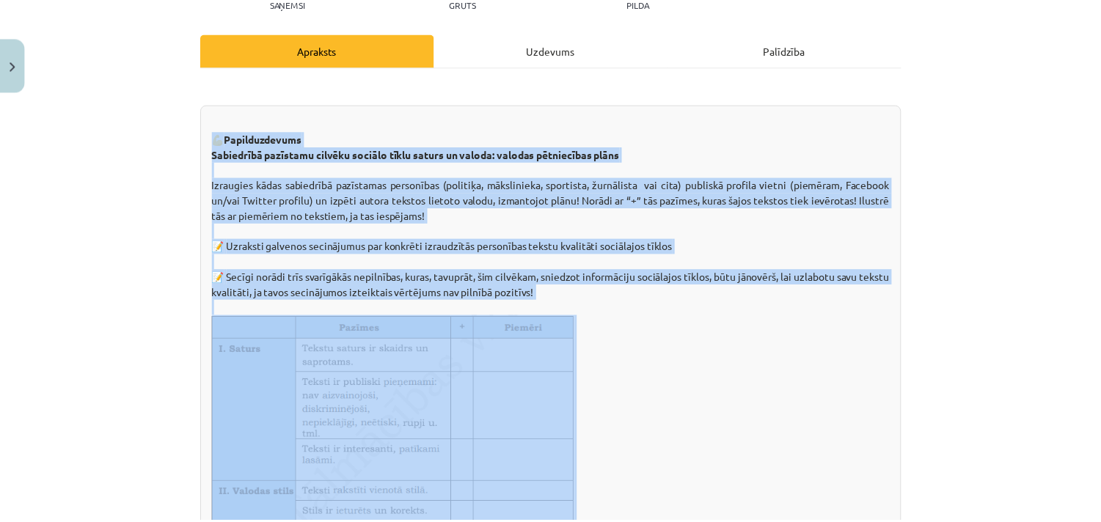
scroll to position [0, 0]
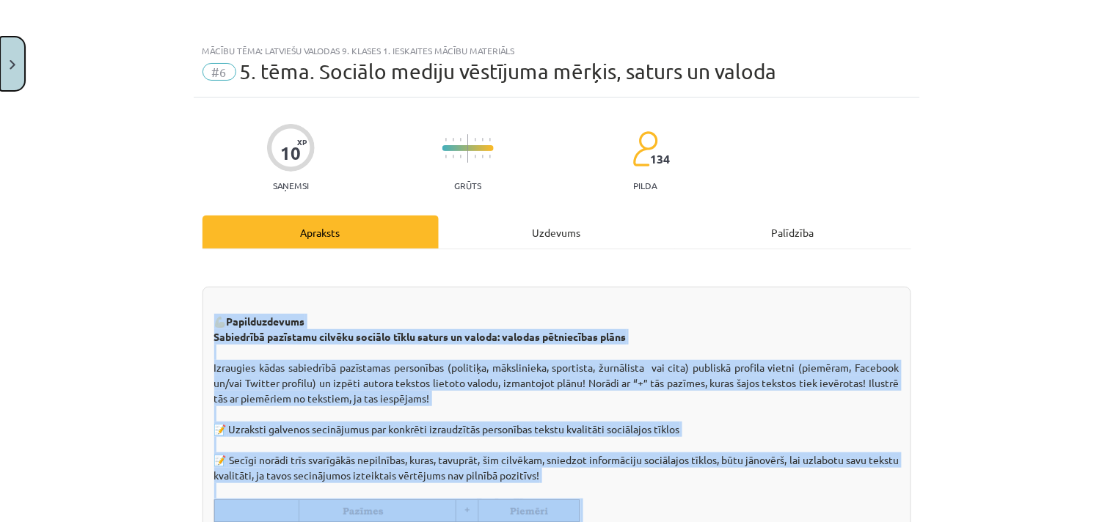
click at [10, 64] on img "Close" at bounding box center [13, 65] width 6 height 10
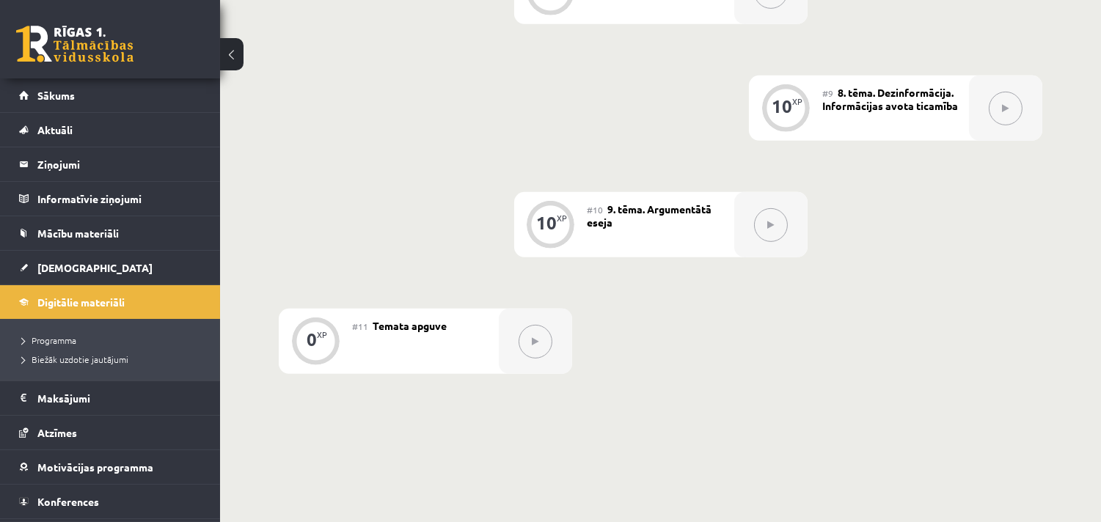
scroll to position [1360, 0]
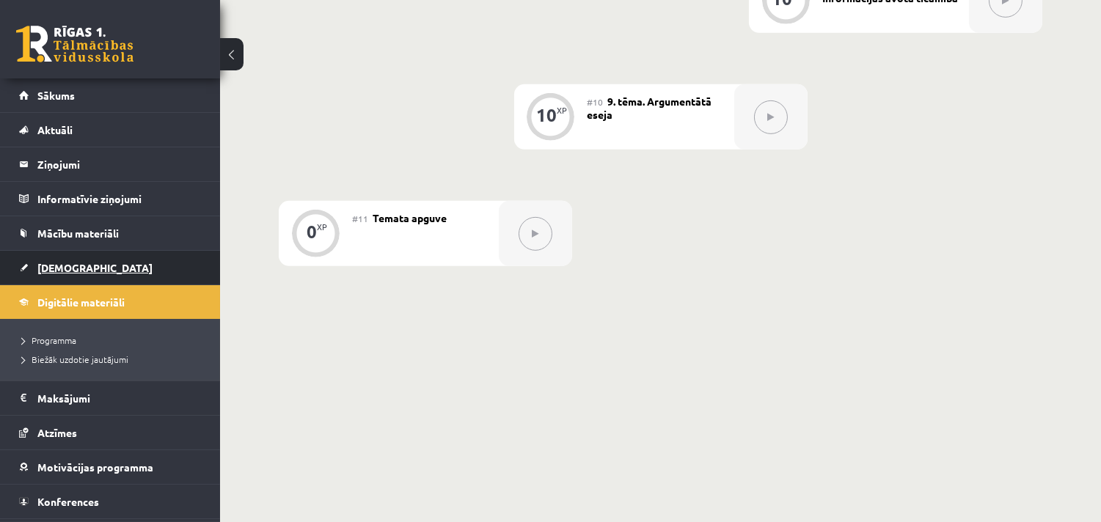
click at [71, 271] on span "[DEMOGRAPHIC_DATA]" at bounding box center [94, 267] width 115 height 13
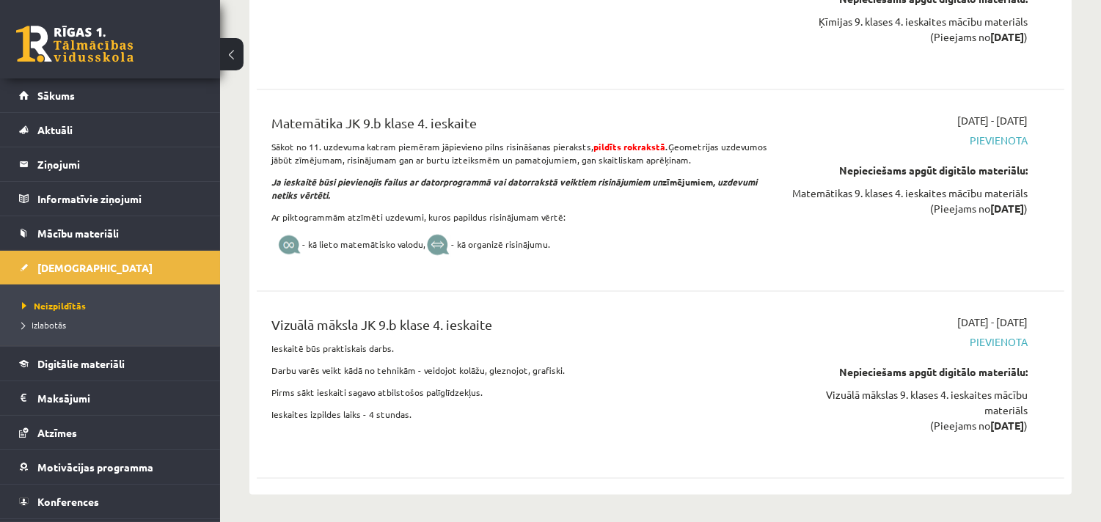
scroll to position [15075, 0]
